Goal: Information Seeking & Learning: Learn about a topic

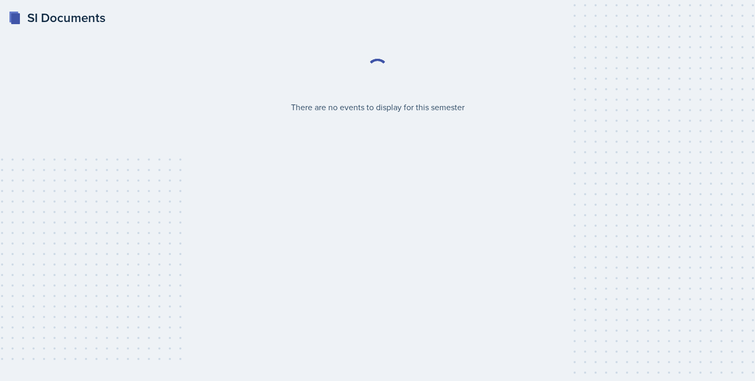
select select "2bed604d-1099-4043-b1bc-2365e8740244"
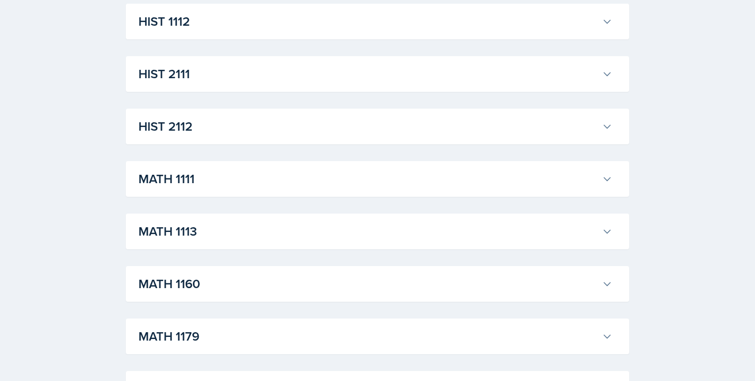
scroll to position [827, 0]
click at [209, 178] on h3 "MATH 1111" at bounding box center [367, 177] width 459 height 19
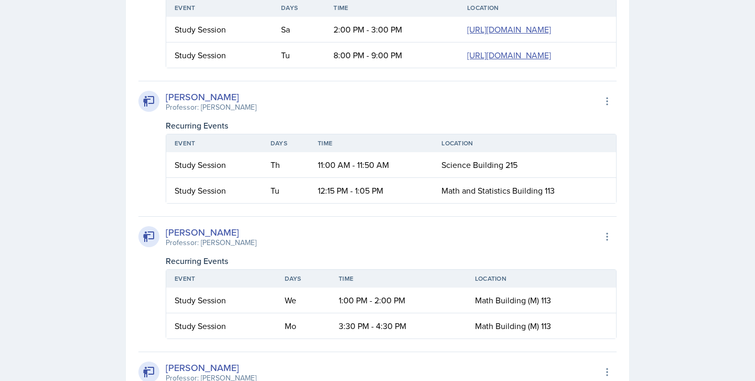
scroll to position [1523, 0]
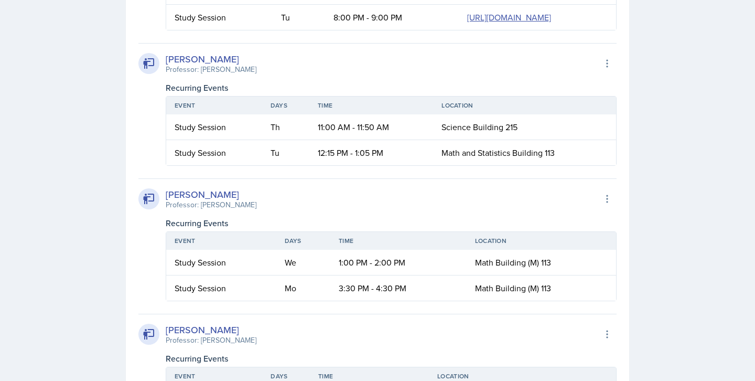
click at [243, 114] on th "Event" at bounding box center [214, 105] width 96 height 18
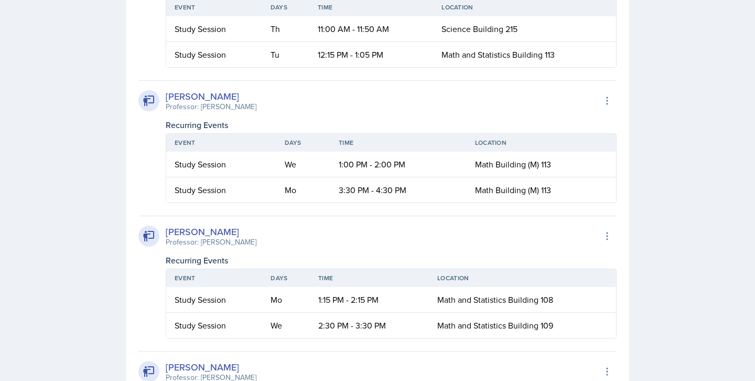
scroll to position [1652, 0]
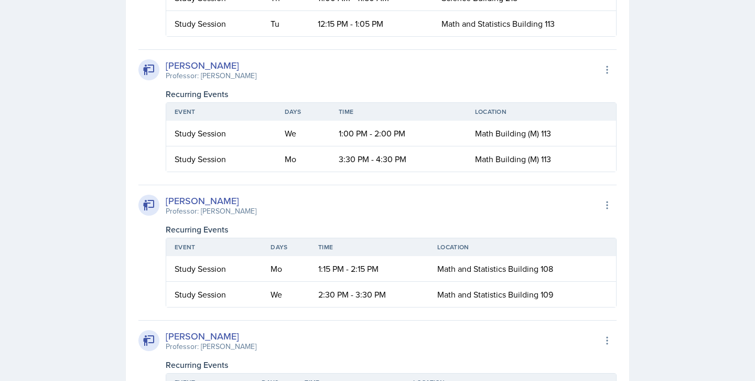
click at [563, 36] on td "Math and Statistics Building 113" at bounding box center [524, 23] width 183 height 25
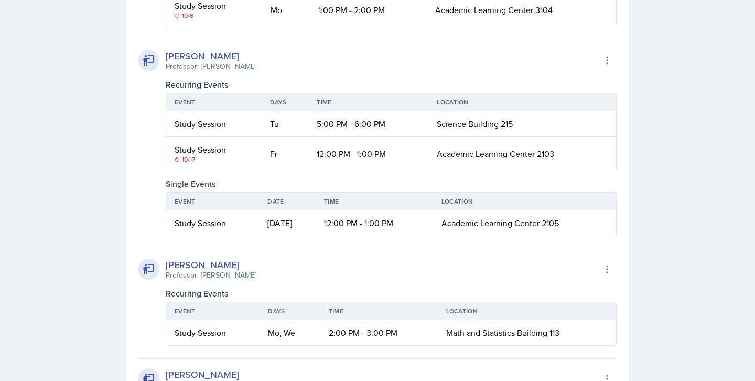
scroll to position [2833, 0]
click at [179, 19] on icon at bounding box center [177, 16] width 5 height 5
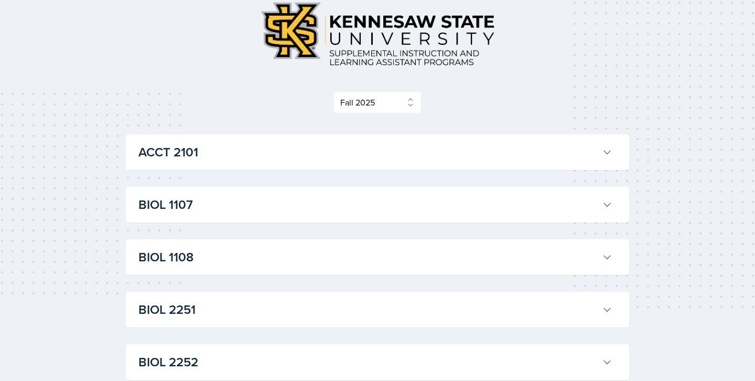
scroll to position [0, 0]
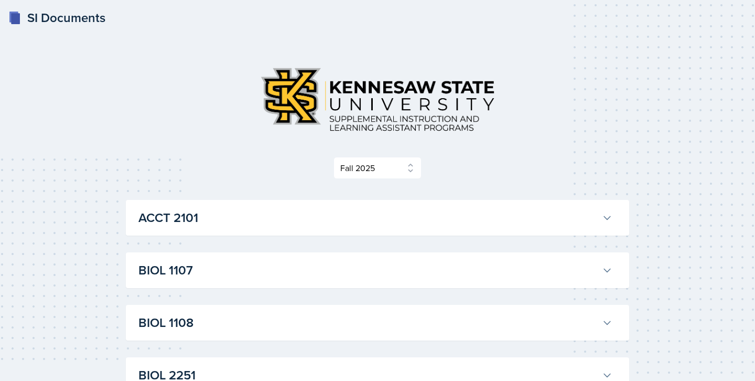
click at [40, 13] on div "SI Documents" at bounding box center [56, 17] width 97 height 19
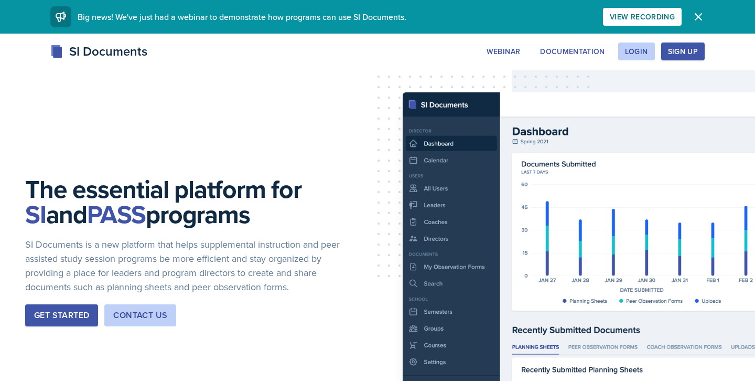
select select "2bed604d-1099-4043-b1bc-2365e8740244"
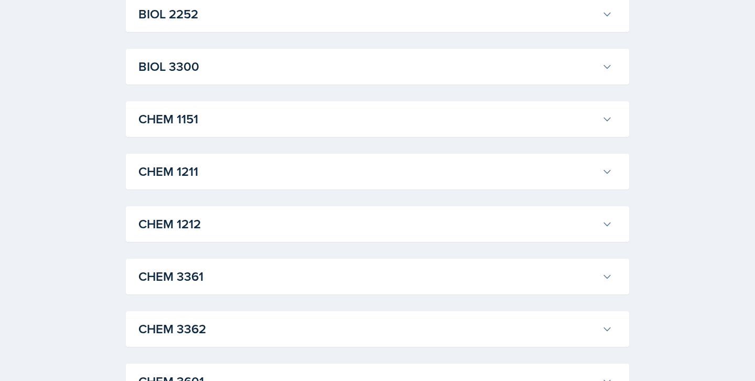
scroll to position [682, 0]
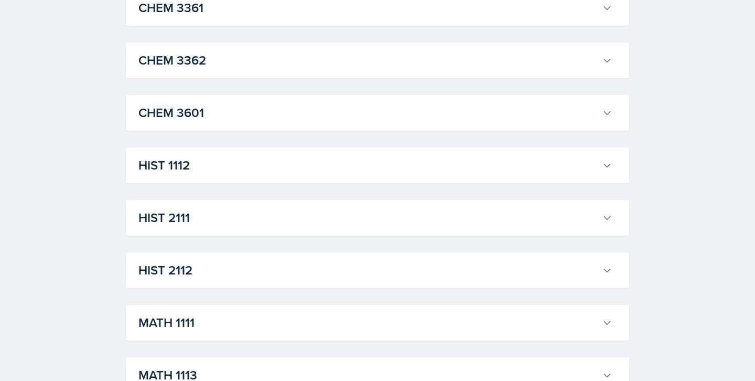
click at [229, 340] on div "MATH 1111 Xavier Ashton Professor: Jennifer Smathers Export to Google Calendar …" at bounding box center [377, 323] width 503 height 36
click at [235, 320] on h3 "MATH 1111" at bounding box center [367, 322] width 459 height 19
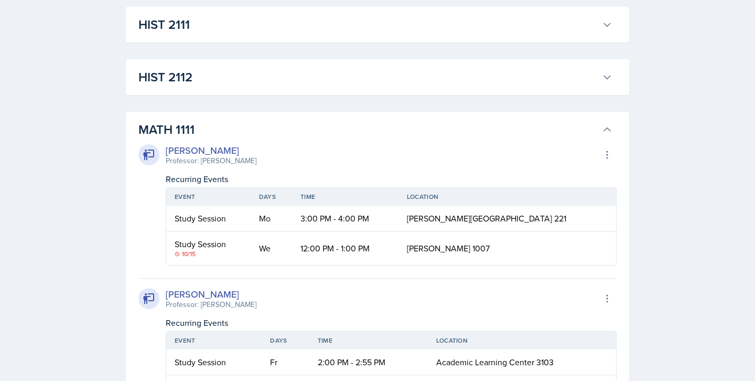
scroll to position [836, 0]
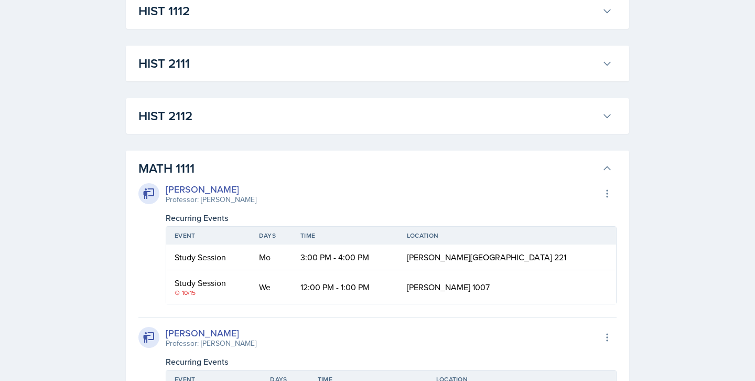
click at [150, 194] on icon at bounding box center [149, 193] width 13 height 13
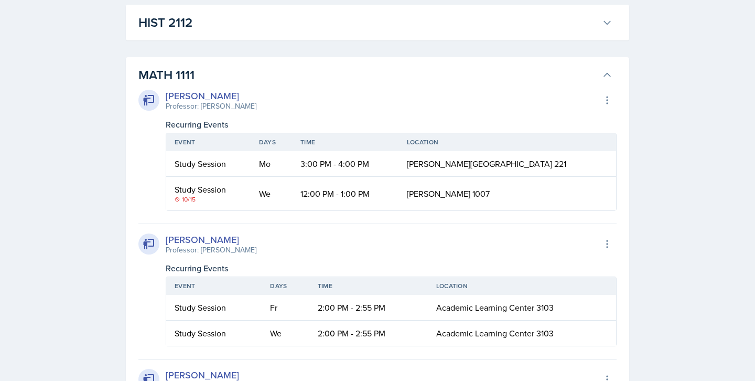
scroll to position [936, 0]
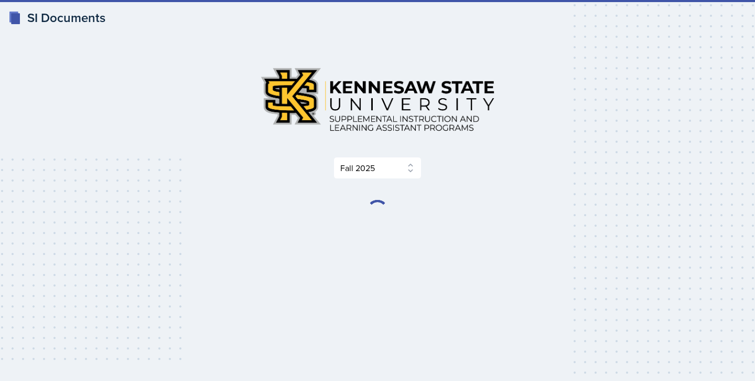
select select "2bed604d-1099-4043-b1bc-2365e8740244"
